Goal: Task Accomplishment & Management: Manage account settings

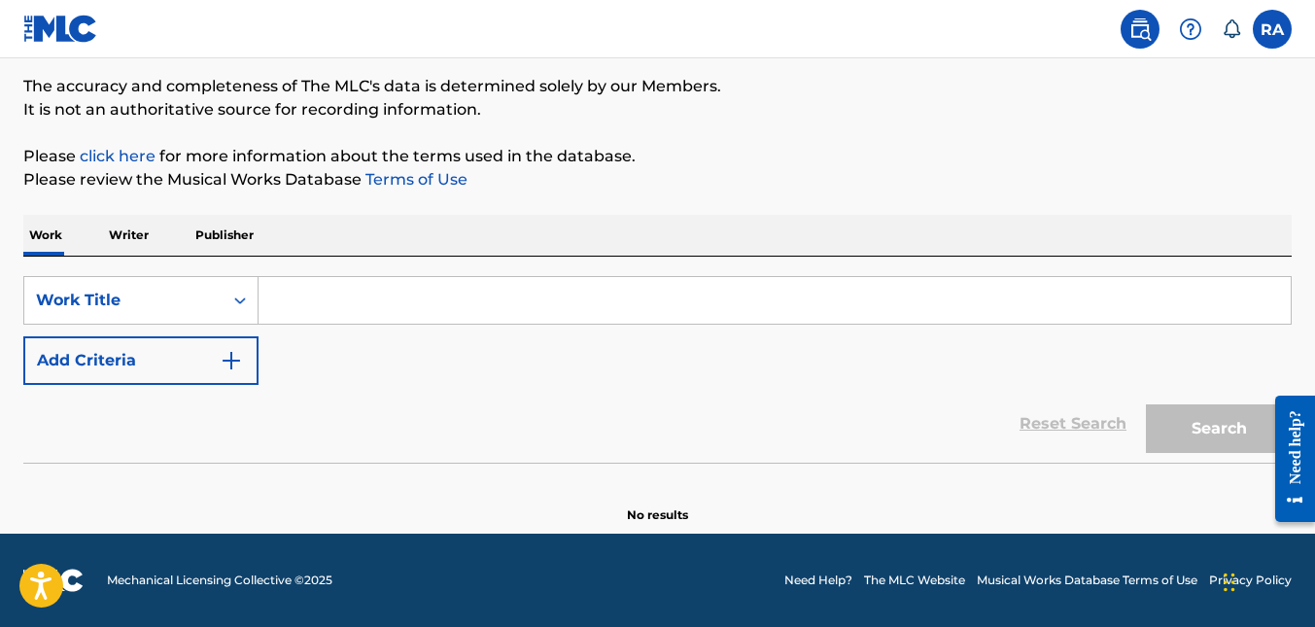
scroll to position [156, 0]
click at [119, 158] on link "click here" at bounding box center [118, 156] width 76 height 18
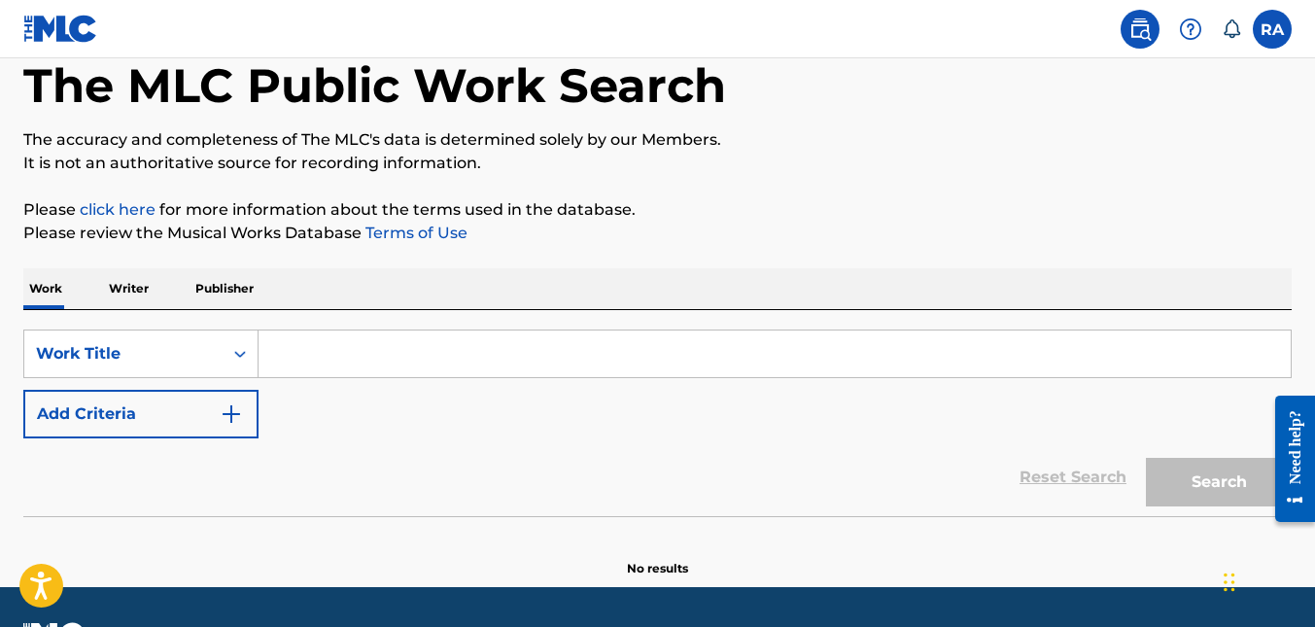
scroll to position [59, 0]
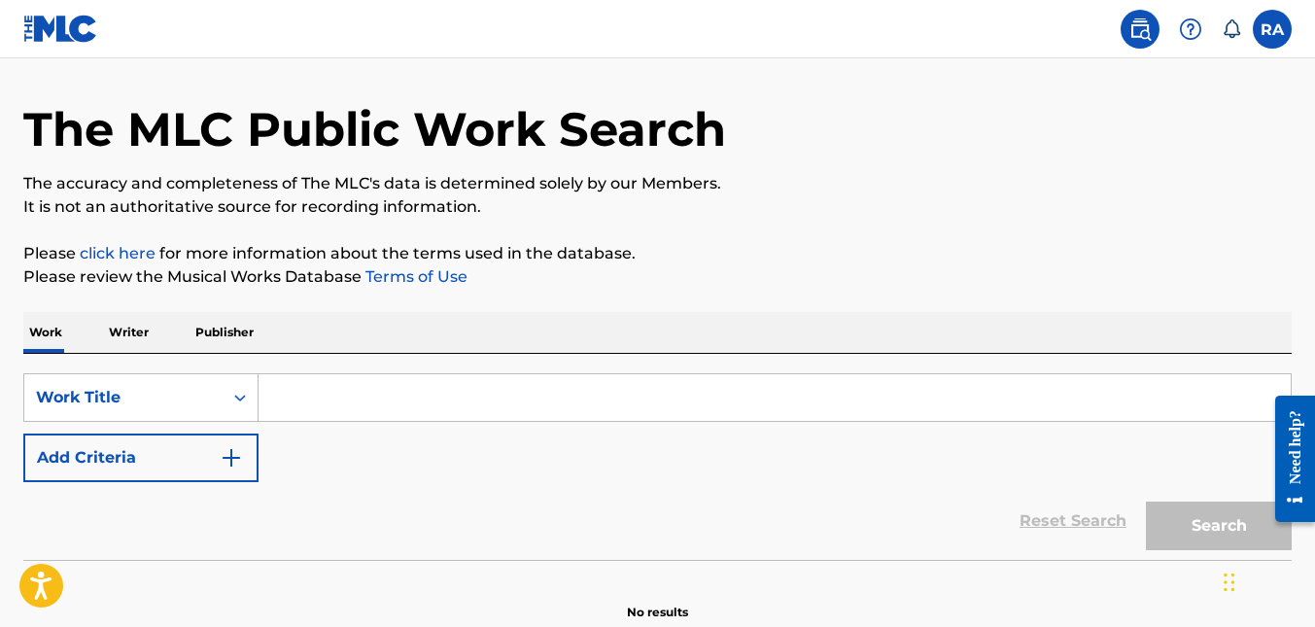
click at [33, 27] on img at bounding box center [60, 29] width 75 height 28
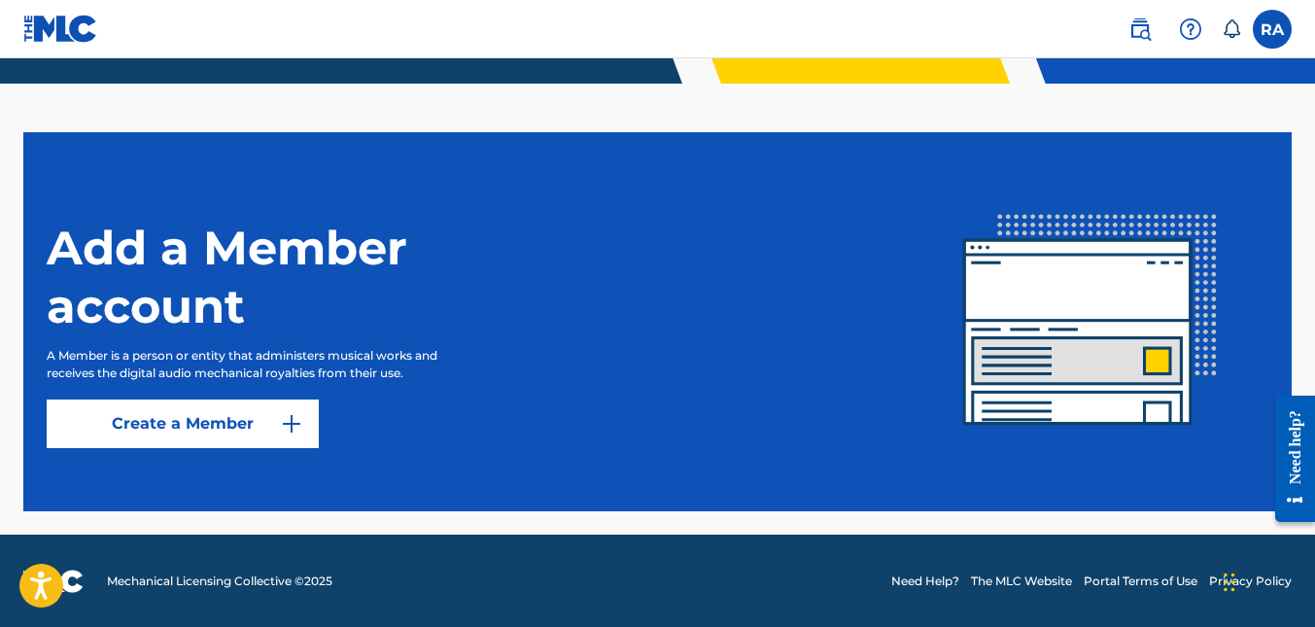
scroll to position [452, 0]
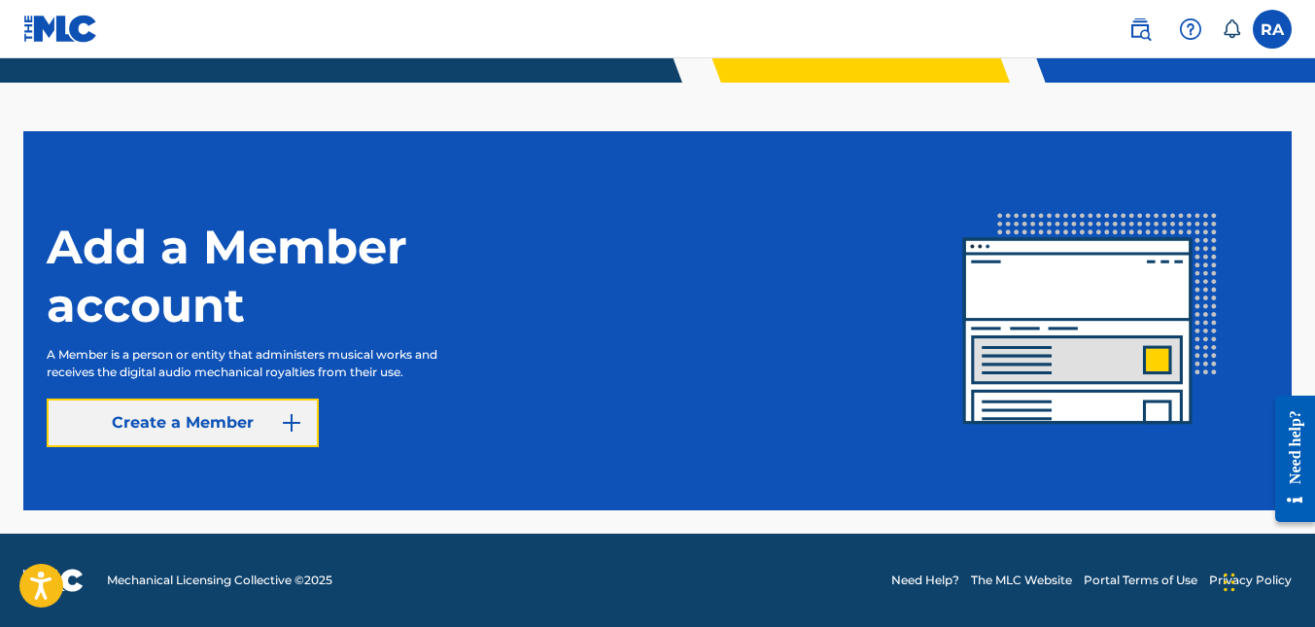
click at [245, 432] on button "Create a Member" at bounding box center [183, 422] width 272 height 49
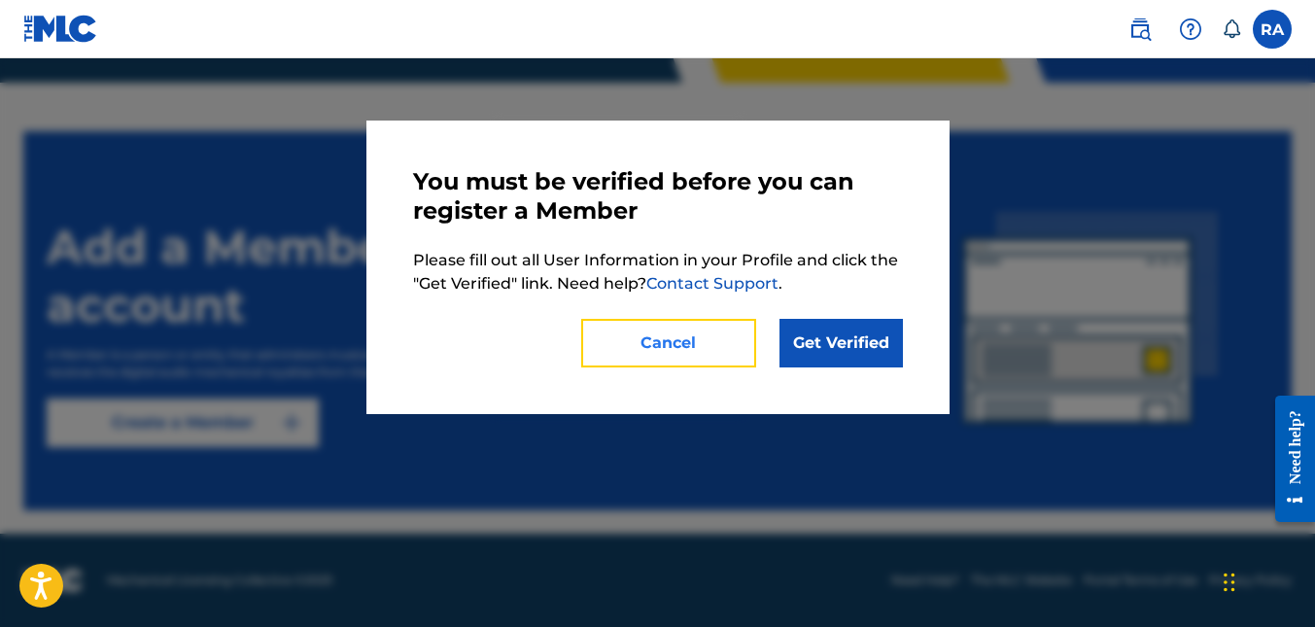
click at [745, 335] on button "Cancel" at bounding box center [668, 343] width 175 height 49
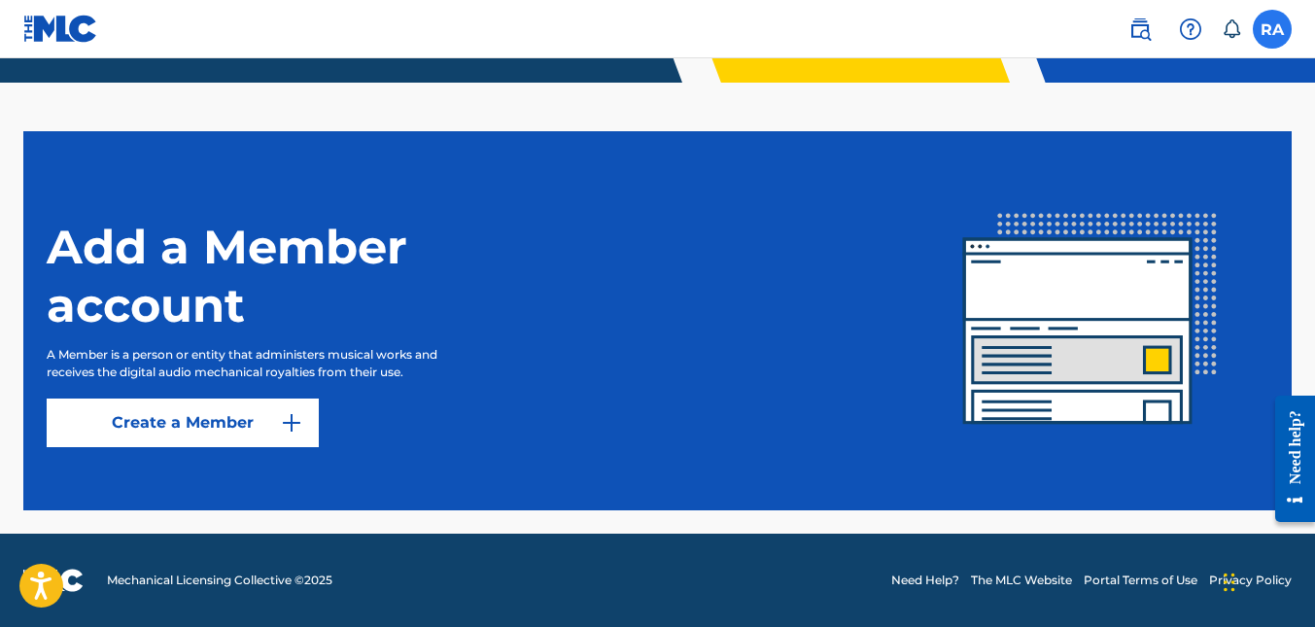
click at [1275, 26] on label at bounding box center [1272, 29] width 39 height 39
click at [1272, 29] on input "[PERSON_NAME] [EMAIL_ADDRESS][DOMAIN_NAME] Notification Preferences Profile Log…" at bounding box center [1272, 29] width 0 height 0
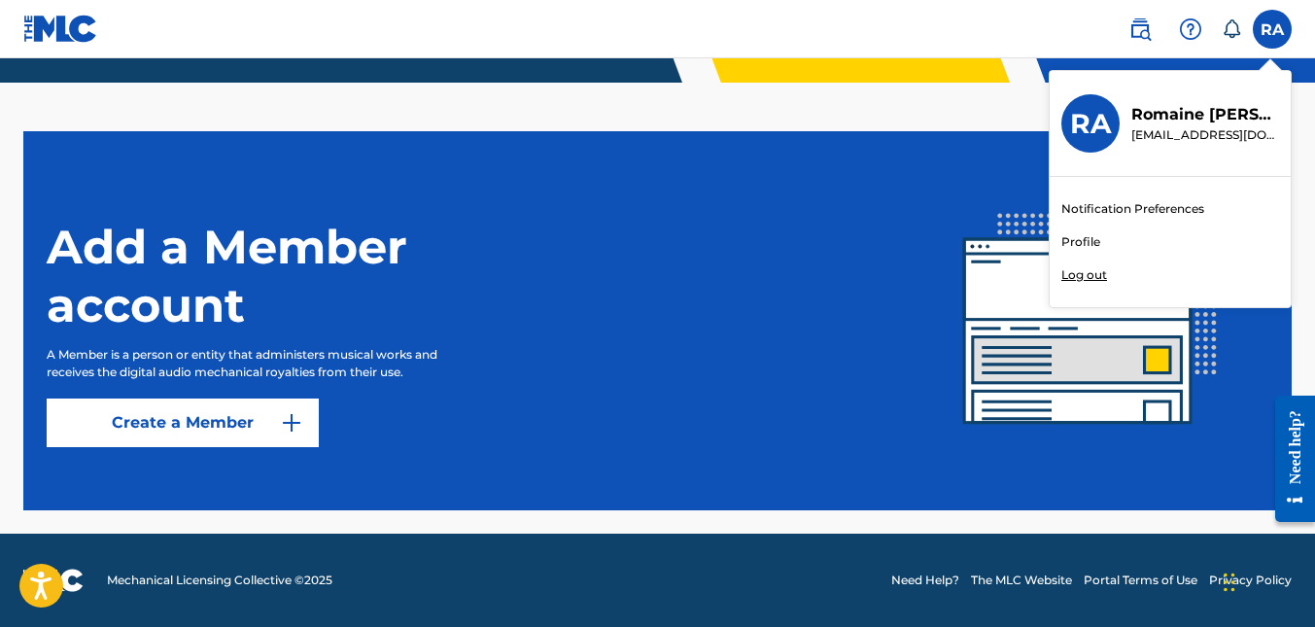
click at [1069, 243] on link "Profile" at bounding box center [1080, 241] width 39 height 17
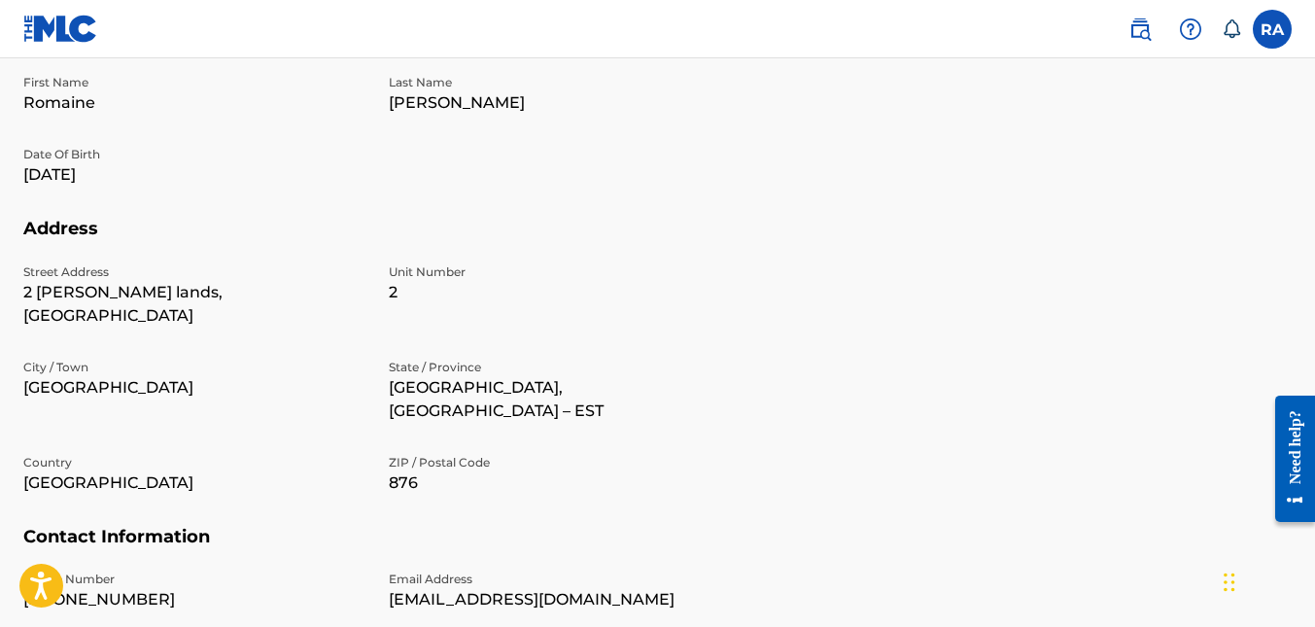
scroll to position [292, 0]
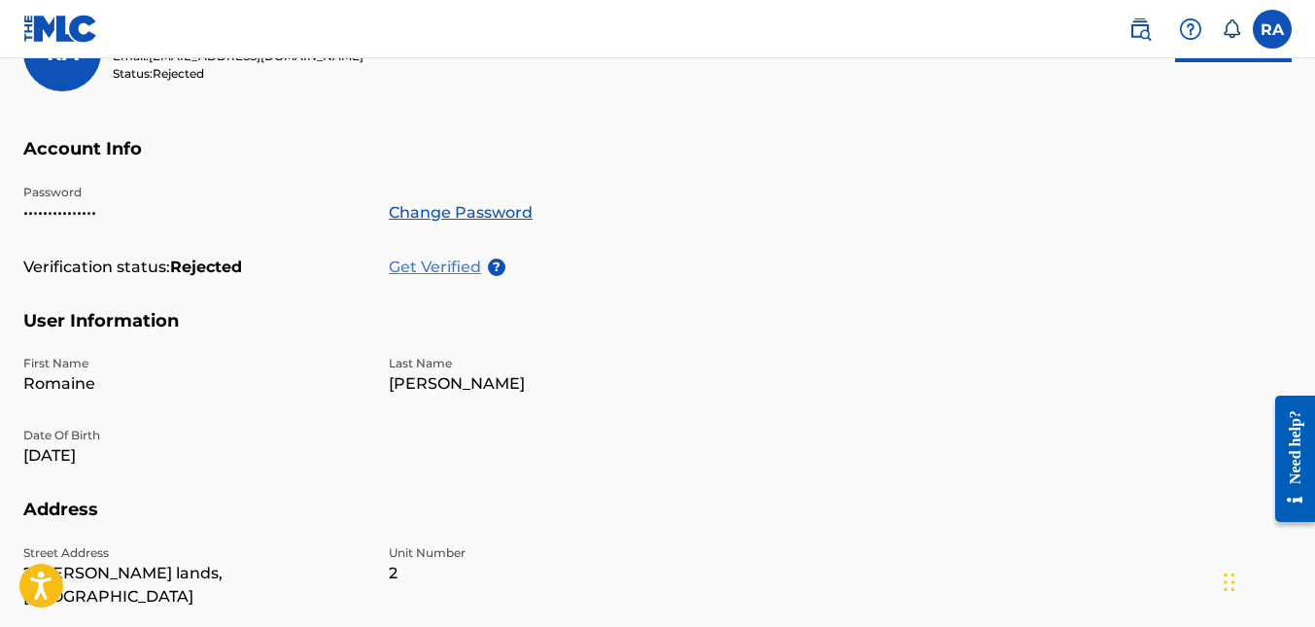
click at [455, 265] on p "Get Verified" at bounding box center [438, 267] width 99 height 23
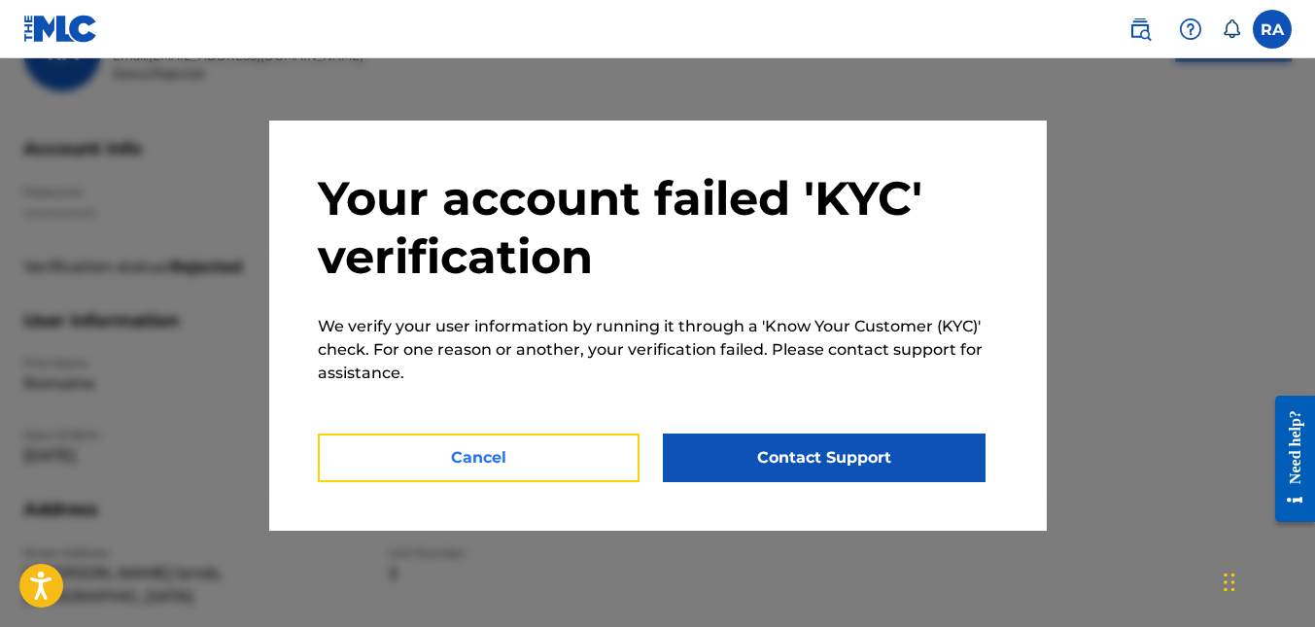
click at [435, 445] on button "Cancel" at bounding box center [479, 457] width 323 height 49
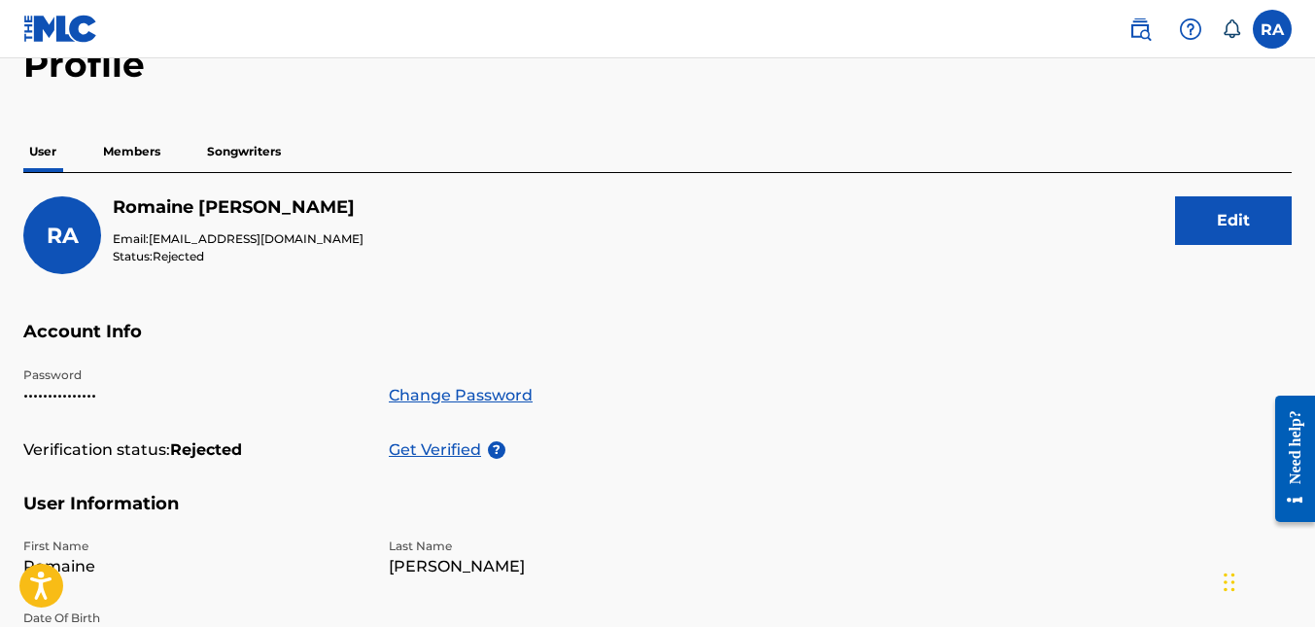
scroll to position [0, 0]
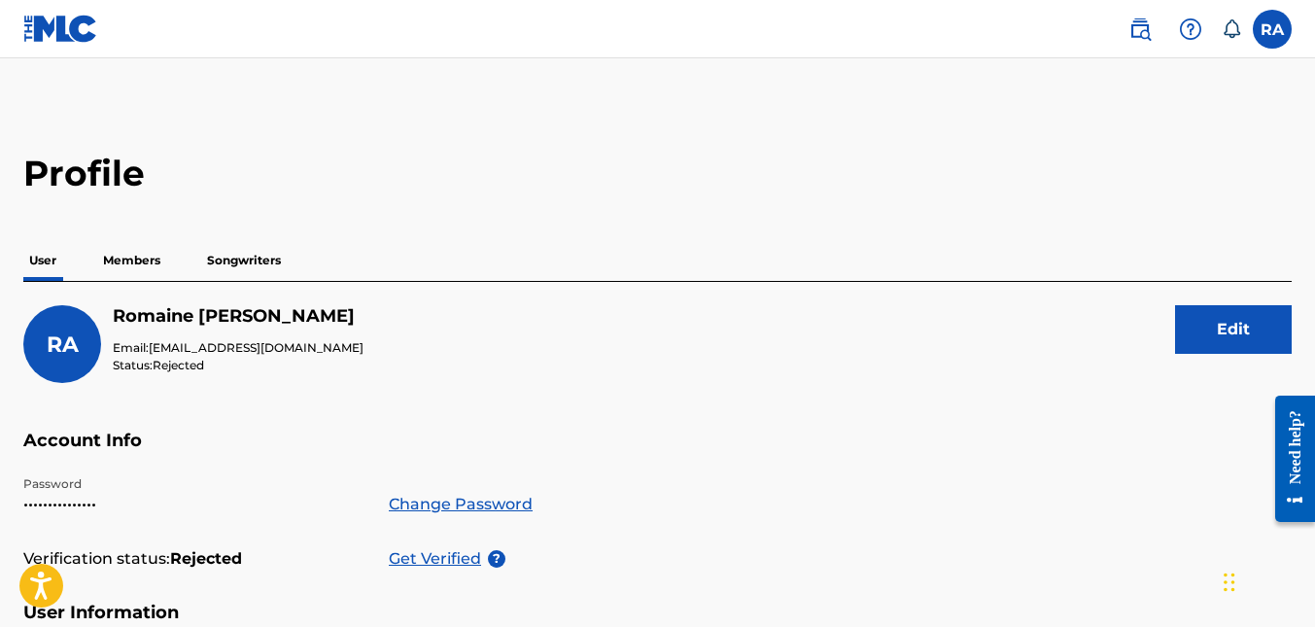
click at [124, 265] on p "Members" at bounding box center [131, 260] width 69 height 41
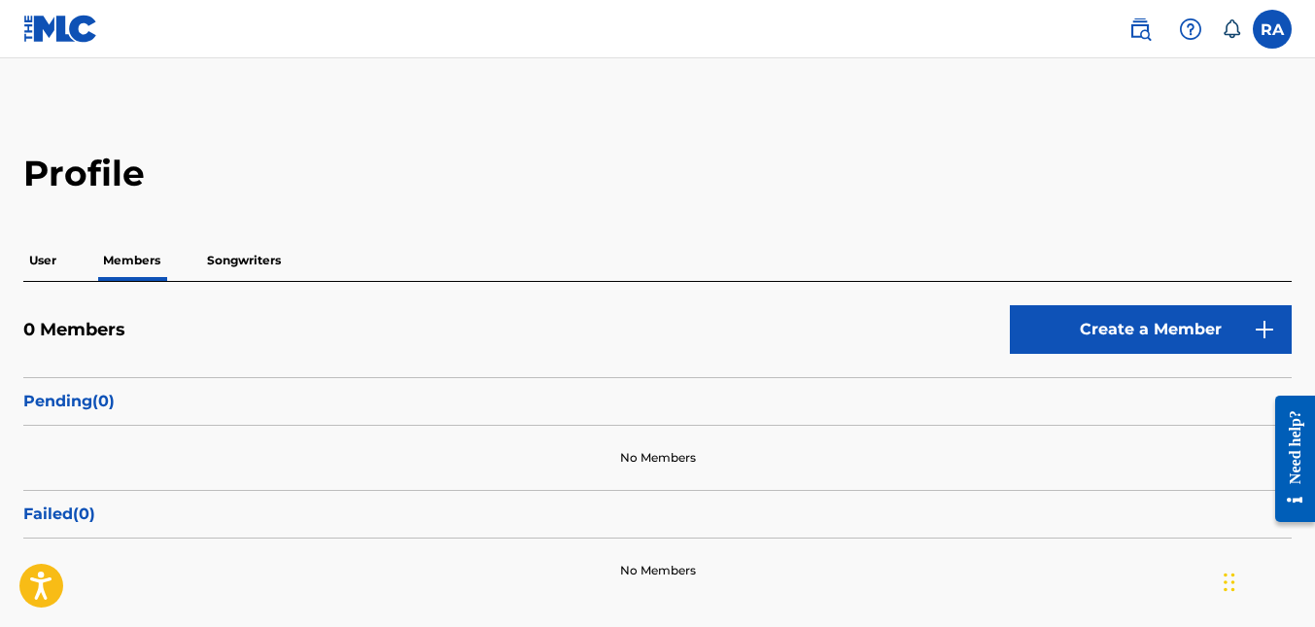
click at [43, 265] on p "User" at bounding box center [42, 260] width 39 height 41
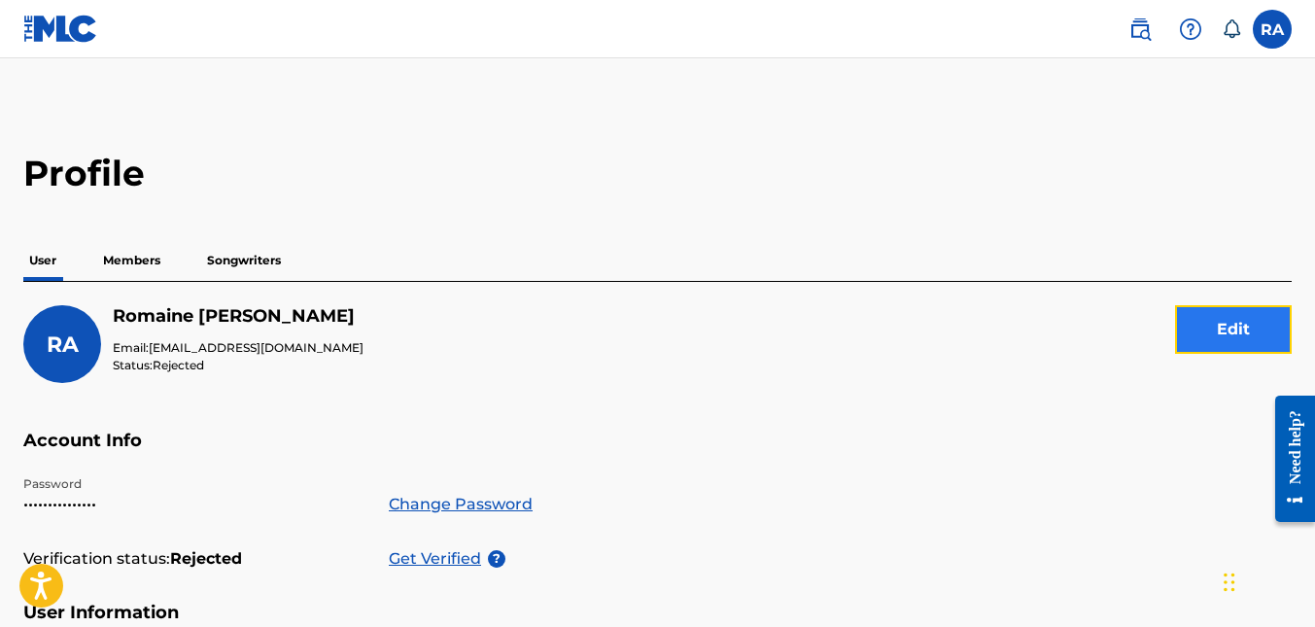
click at [1230, 335] on button "Edit" at bounding box center [1233, 329] width 117 height 49
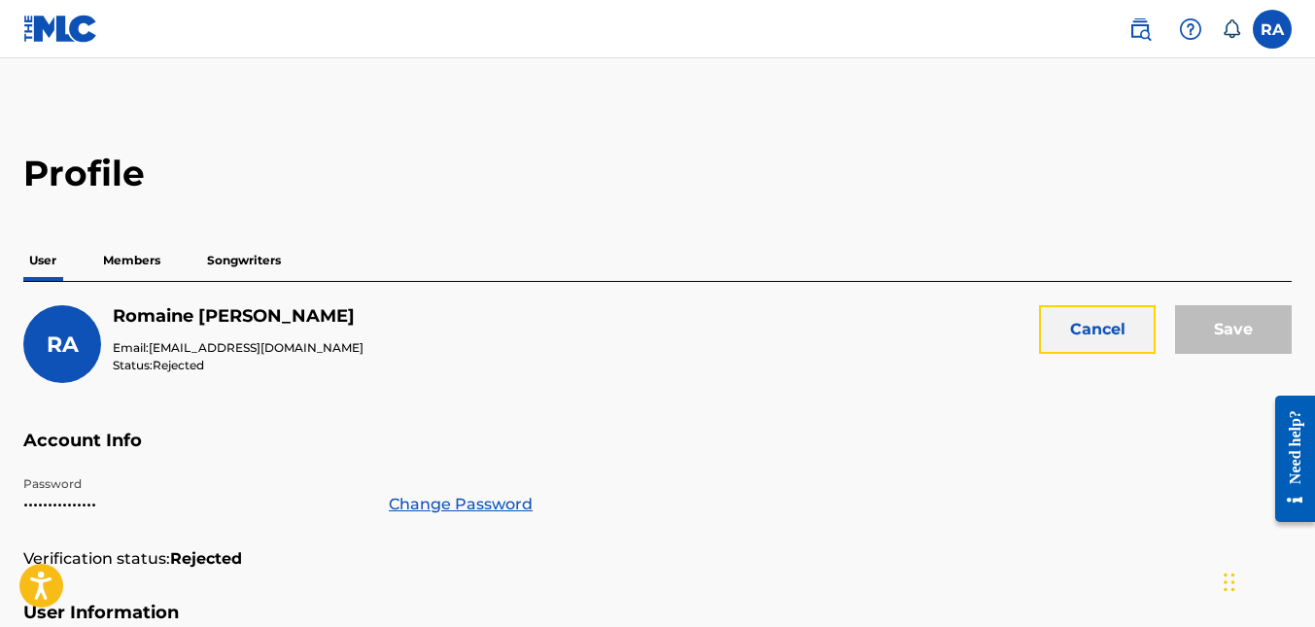
click at [1084, 326] on button "Cancel" at bounding box center [1097, 329] width 117 height 49
